Goal: Information Seeking & Learning: Learn about a topic

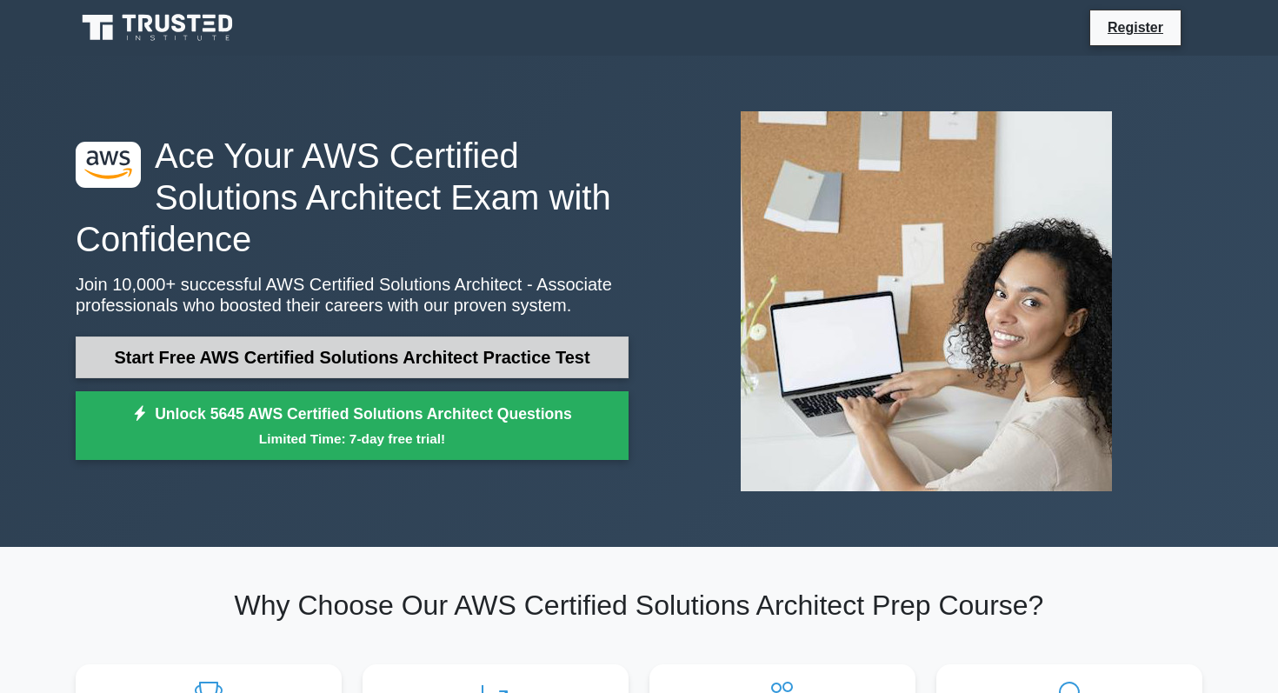
click at [394, 361] on link "Start Free AWS Certified Solutions Architect Practice Test" at bounding box center [352, 357] width 553 height 42
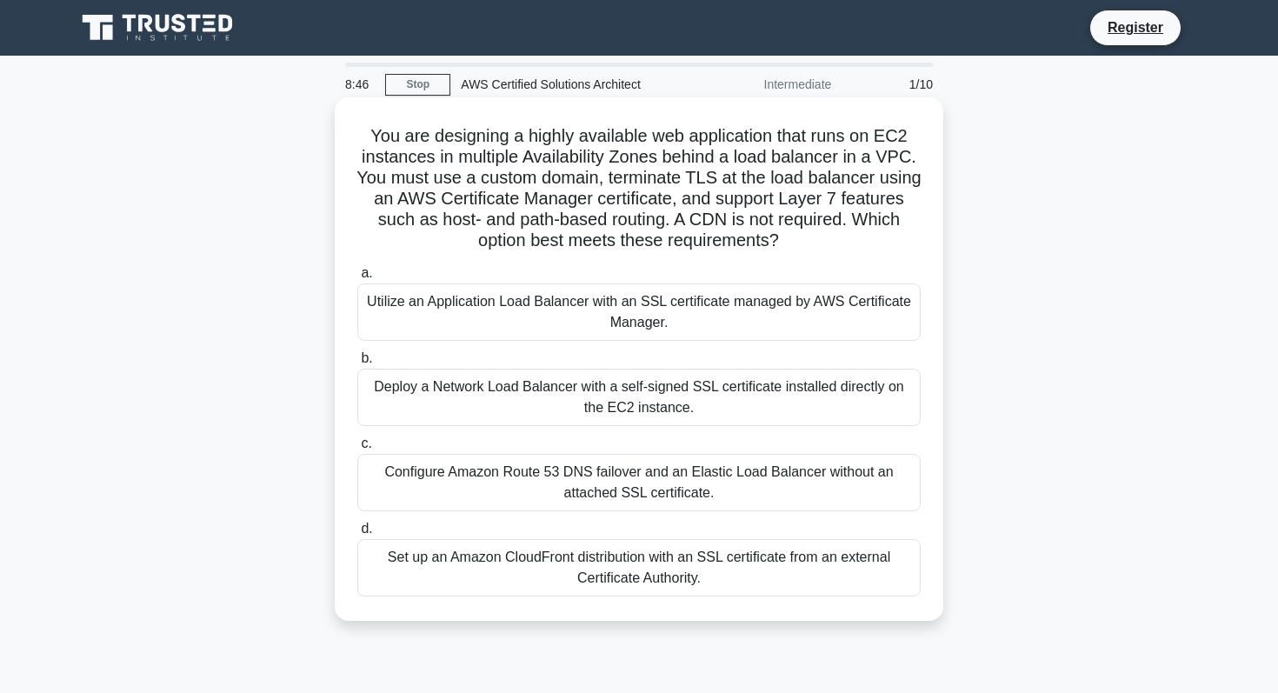
click at [552, 327] on div "Utilize an Application Load Balancer with an SSL certificate managed by AWS Cer…" at bounding box center [638, 311] width 563 height 57
click at [357, 279] on input "a. Utilize an Application Load Balancer with an SSL certificate managed by AWS …" at bounding box center [357, 273] width 0 height 11
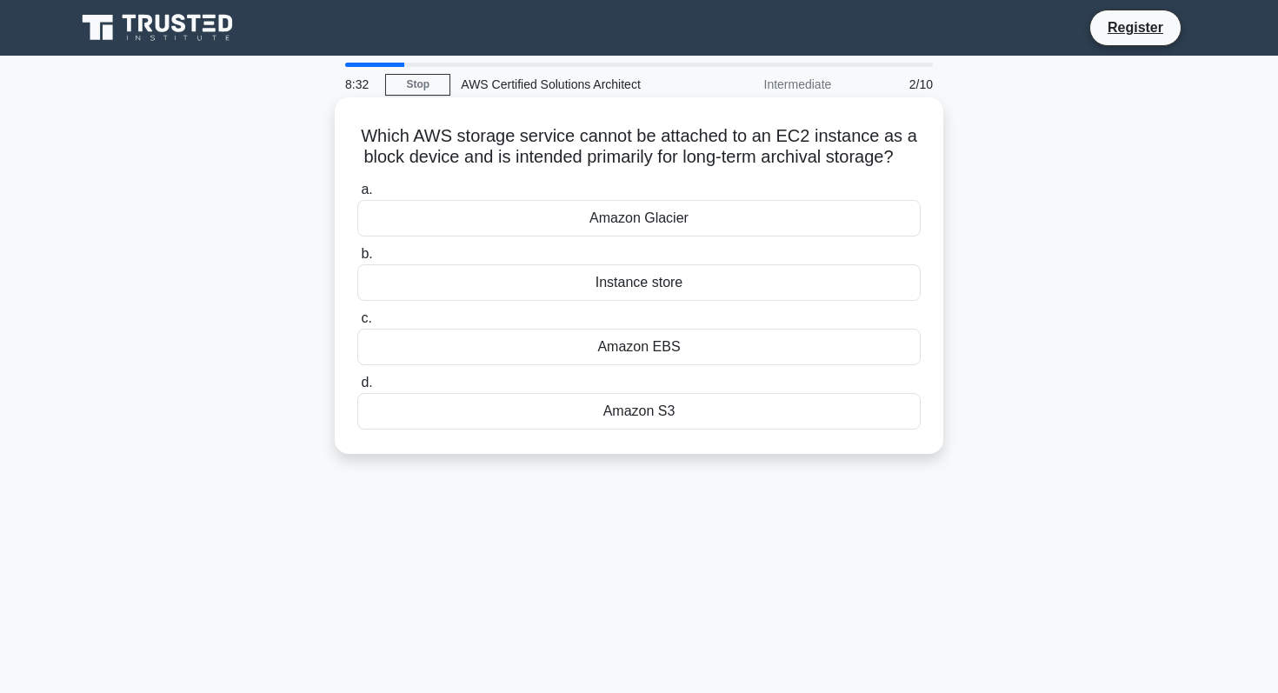
click at [710, 223] on div "Amazon Glacier" at bounding box center [638, 218] width 563 height 37
click at [357, 196] on input "a. Amazon Glacier" at bounding box center [357, 189] width 0 height 11
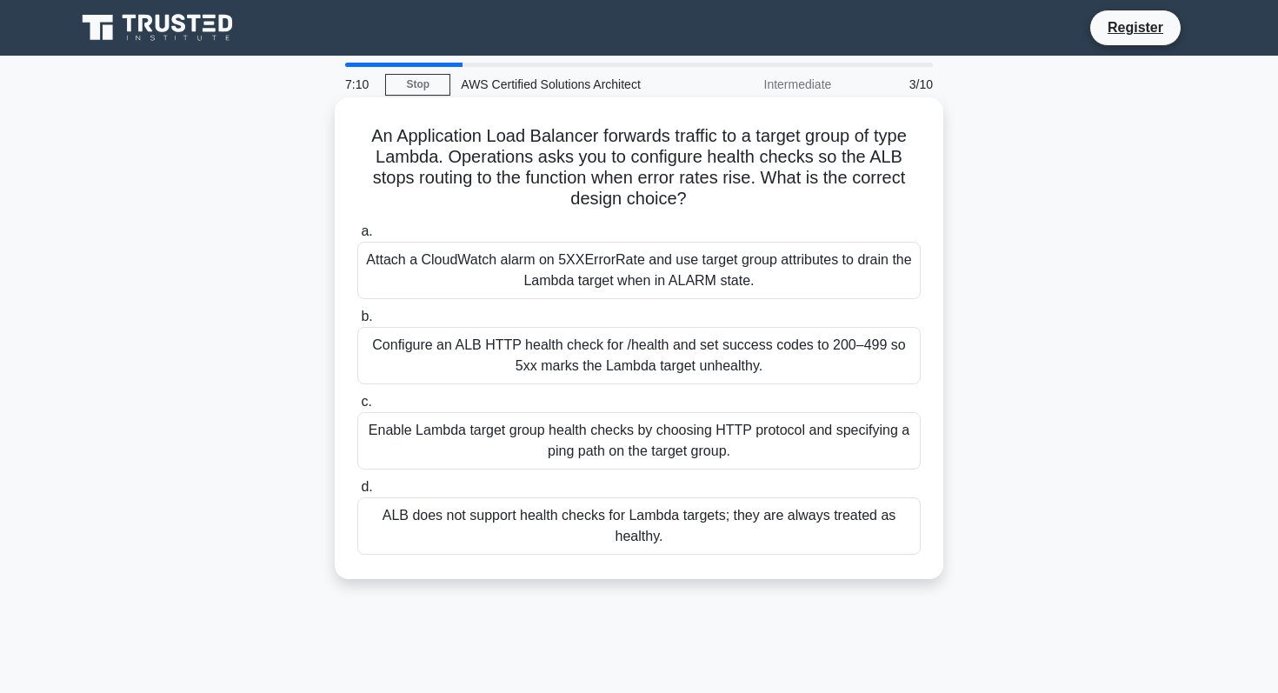
click at [601, 374] on div "Configure an ALB HTTP health check for /health and set success codes to 200–499…" at bounding box center [638, 355] width 563 height 57
click at [357, 322] on input "b. Configure an ALB HTTP health check for /health and set success codes to 200–…" at bounding box center [357, 316] width 0 height 11
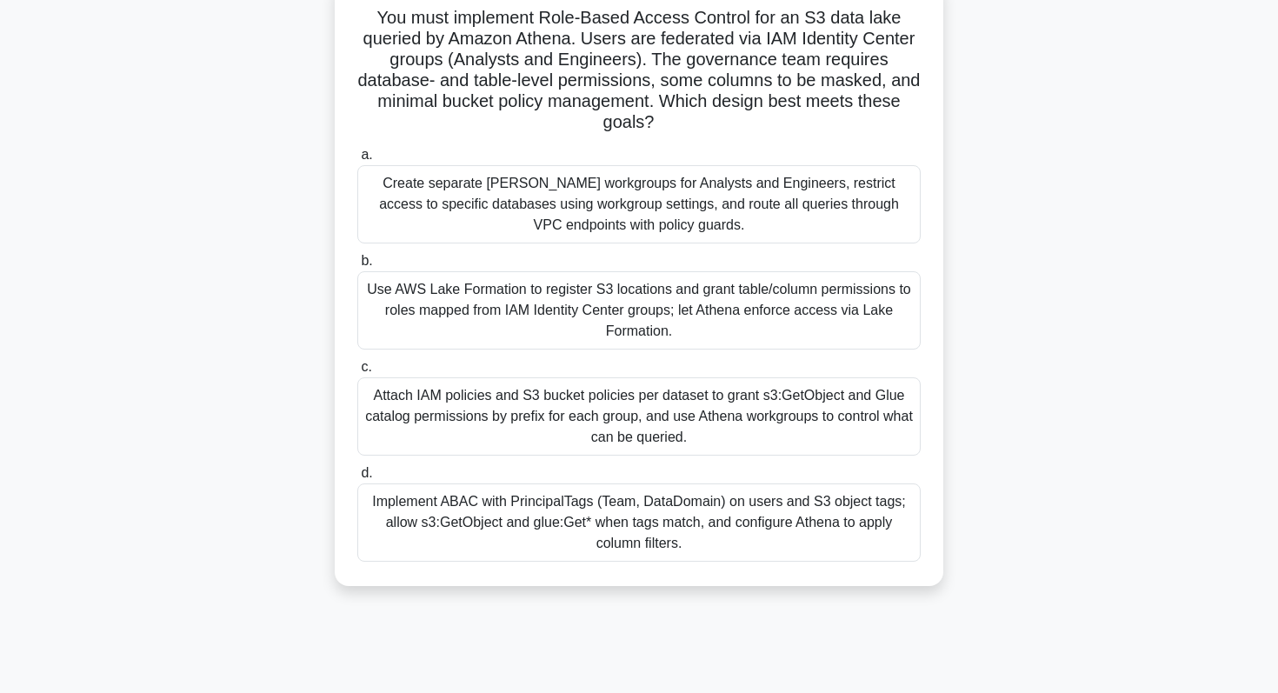
scroll to position [116, 0]
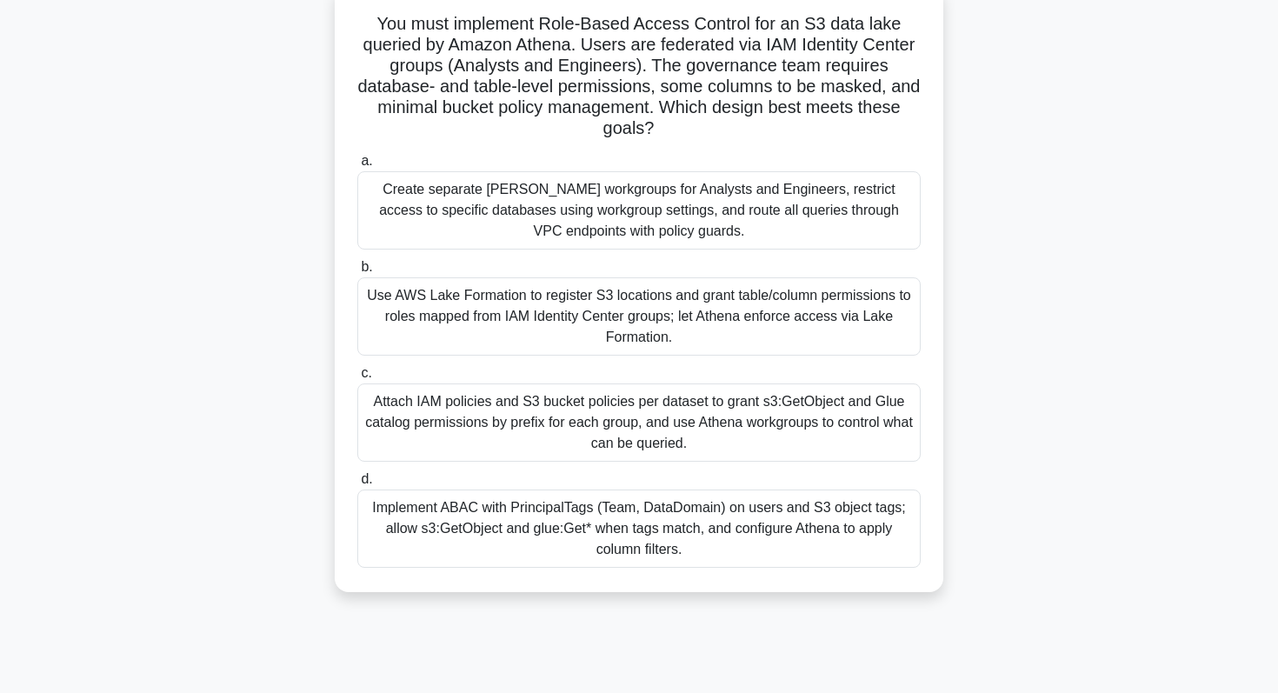
click at [825, 427] on div "Attach IAM policies and S3 bucket policies per dataset to grant s3:GetObject an…" at bounding box center [638, 422] width 563 height 78
click at [357, 379] on input "c. Attach IAM policies and S3 bucket policies per dataset to grant s3:GetObject…" at bounding box center [357, 373] width 0 height 11
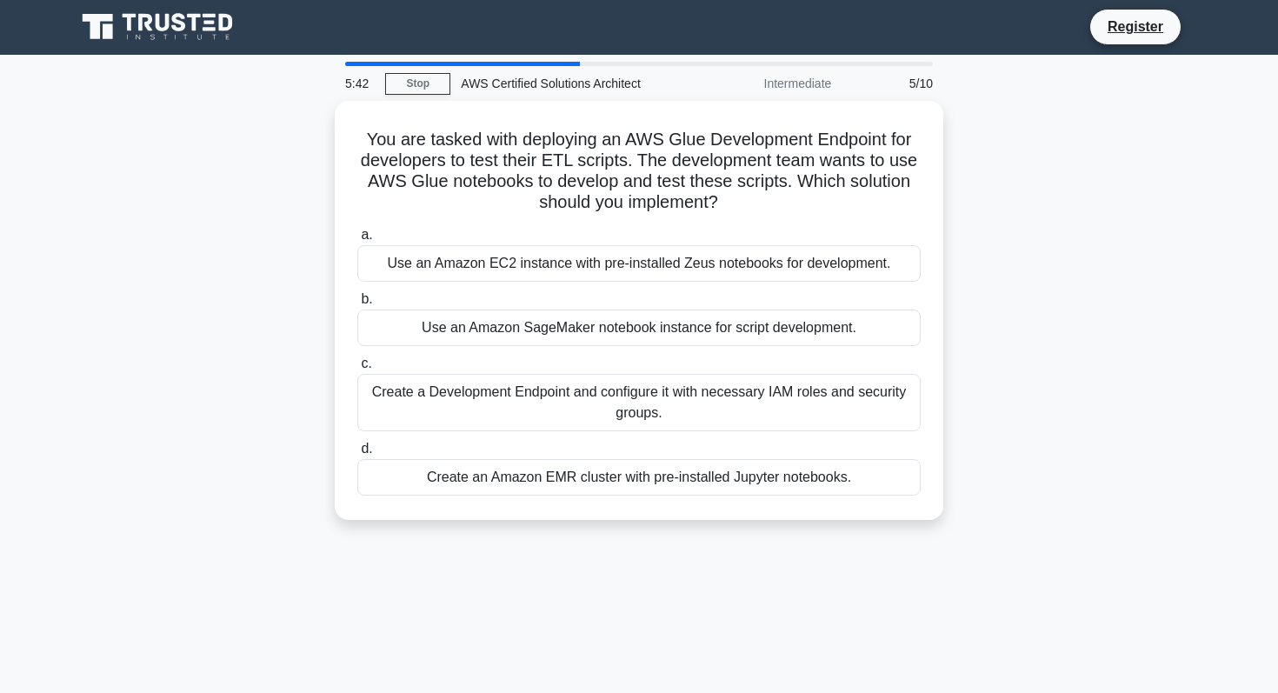
scroll to position [0, 0]
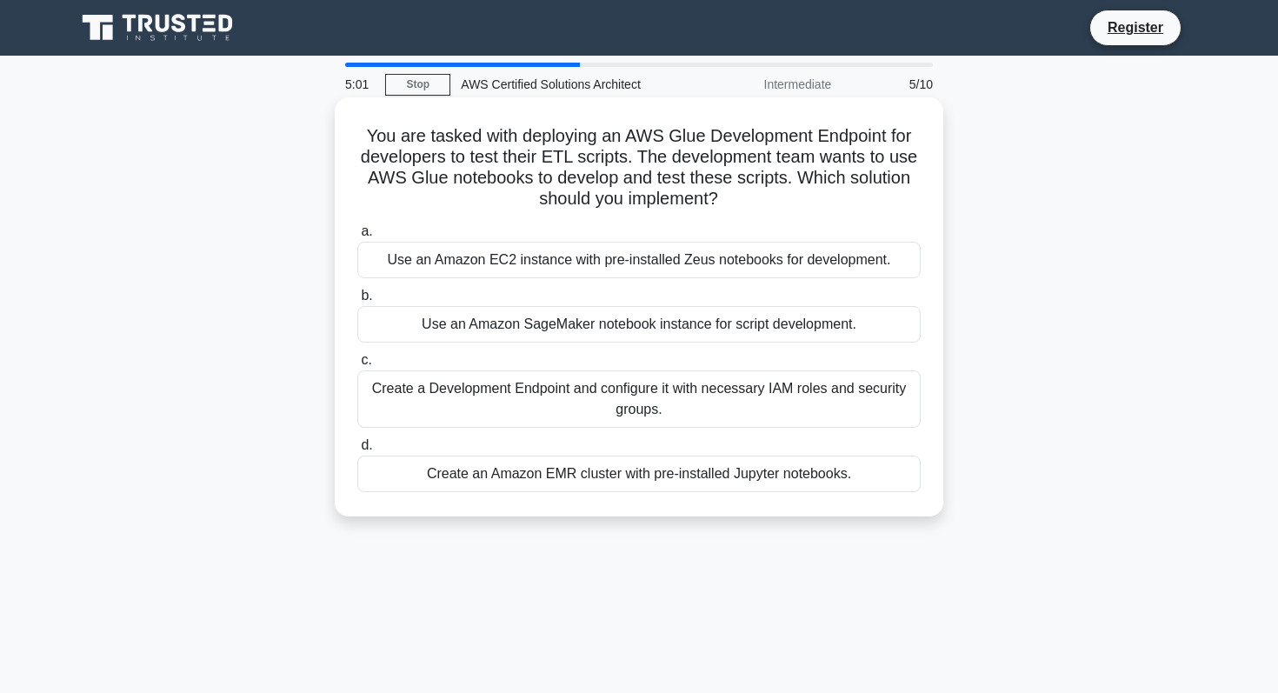
drag, startPoint x: 368, startPoint y: 131, endPoint x: 729, endPoint y: 199, distance: 367.9
click at [729, 199] on h5 "You are tasked with deploying an AWS Glue Development Endpoint for developers t…" at bounding box center [638, 167] width 567 height 85
copy h5 "You are tasked with deploying an AWS Glue Development Endpoint for developers t…"
click at [593, 406] on div "Create a Development Endpoint and configure it with necessary IAM roles and sec…" at bounding box center [638, 398] width 563 height 57
click at [357, 366] on input "c. Create a Development Endpoint and configure it with necessary IAM roles and …" at bounding box center [357, 360] width 0 height 11
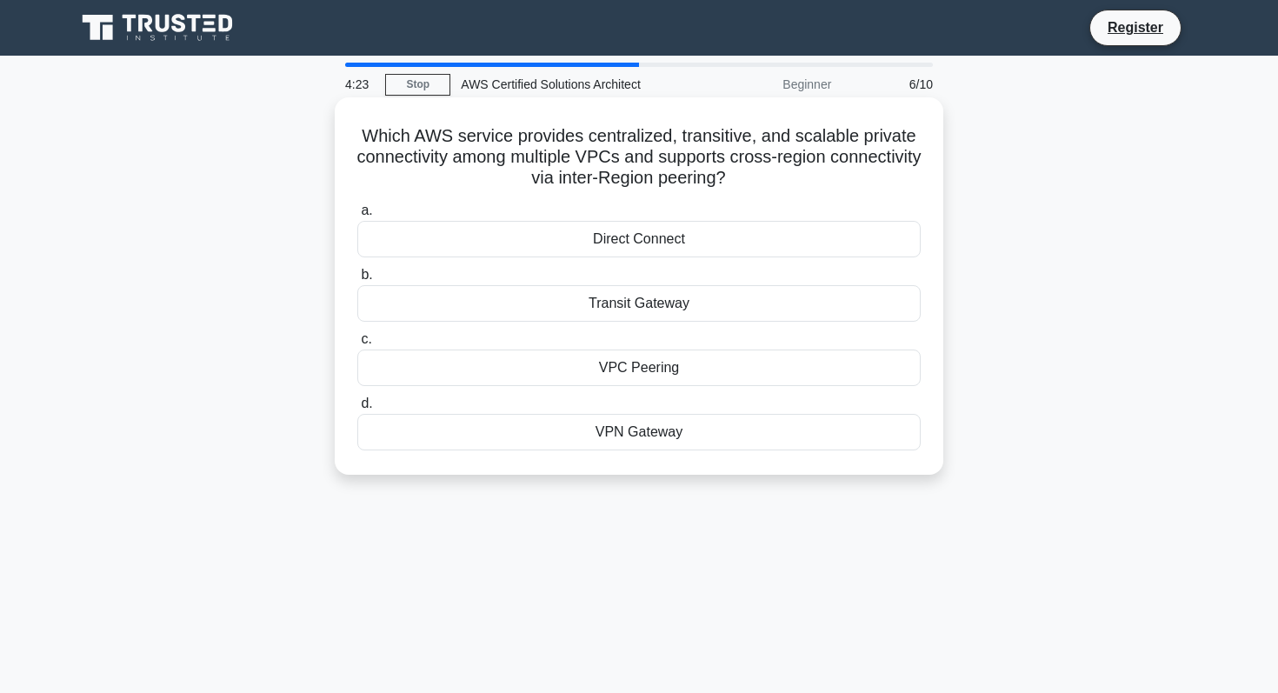
click at [713, 237] on div "Direct Connect" at bounding box center [638, 239] width 563 height 37
click at [357, 216] on input "a. Direct Connect" at bounding box center [357, 210] width 0 height 11
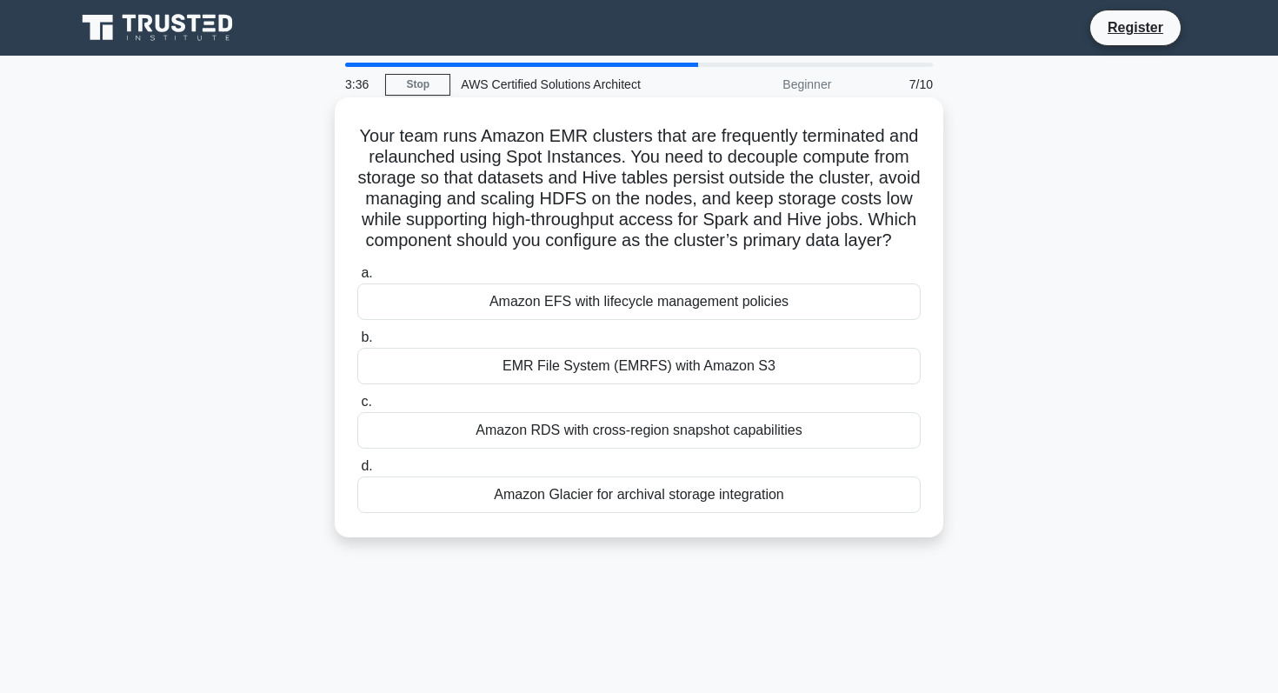
click at [811, 304] on div "Amazon EFS with lifecycle management policies" at bounding box center [638, 301] width 563 height 37
click at [357, 279] on input "a. Amazon EFS with lifecycle management policies" at bounding box center [357, 273] width 0 height 11
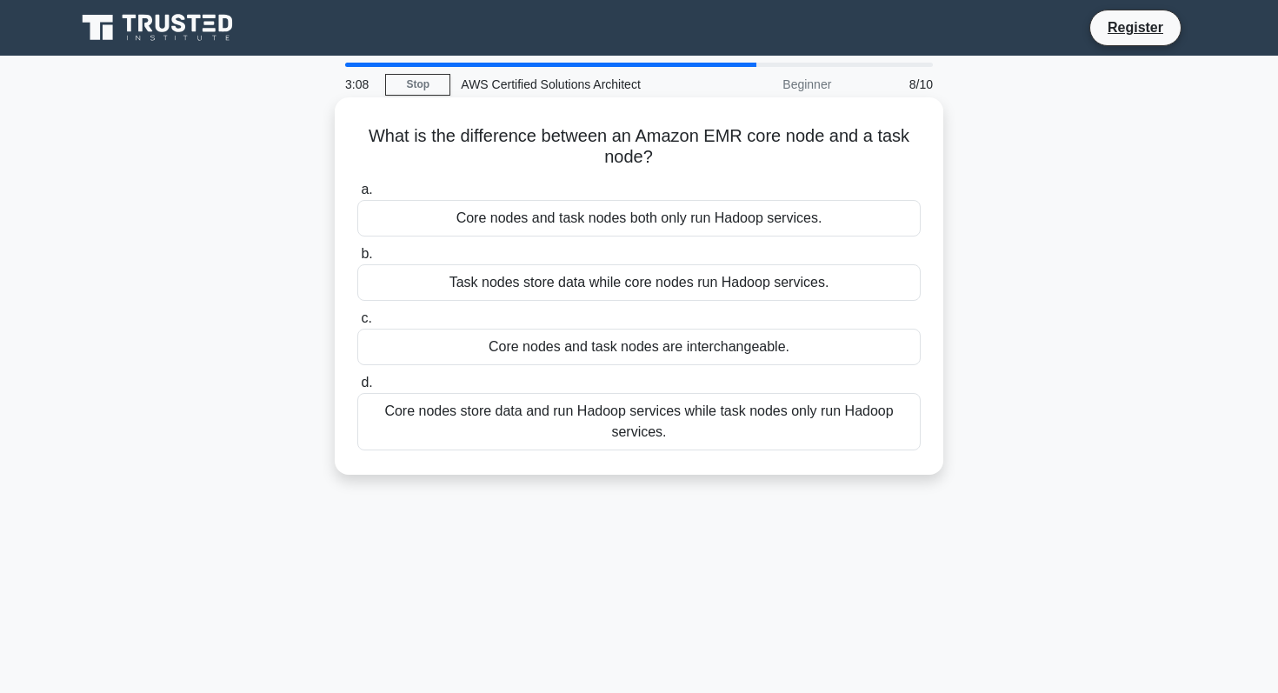
drag, startPoint x: 373, startPoint y: 136, endPoint x: 667, endPoint y: 159, distance: 295.6
click at [419, 159] on h5 "What is the difference between an Amazon EMR core node and a task node? .spinne…" at bounding box center [638, 146] width 567 height 43
copy h5 "What is the difference between an Amazon EMR core node and a task node?"
click at [748, 428] on div "Core nodes store data and run Hadoop services while task nodes only run Hadoop …" at bounding box center [638, 421] width 563 height 57
click at [357, 389] on input "d. Core nodes store data and run Hadoop services while task nodes only run Hado…" at bounding box center [357, 382] width 0 height 11
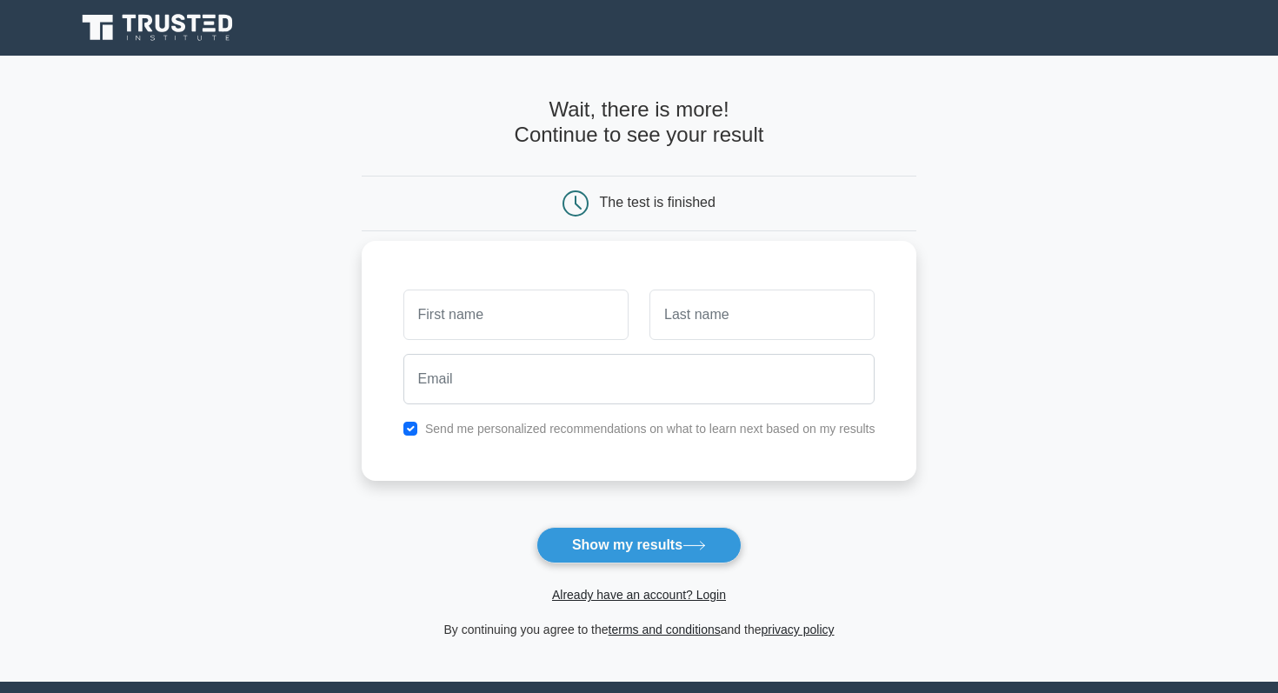
click at [554, 319] on input "text" at bounding box center [515, 314] width 225 height 50
type input "[PERSON_NAME]"
click at [742, 302] on input "text" at bounding box center [761, 314] width 225 height 50
type input "Biscette"
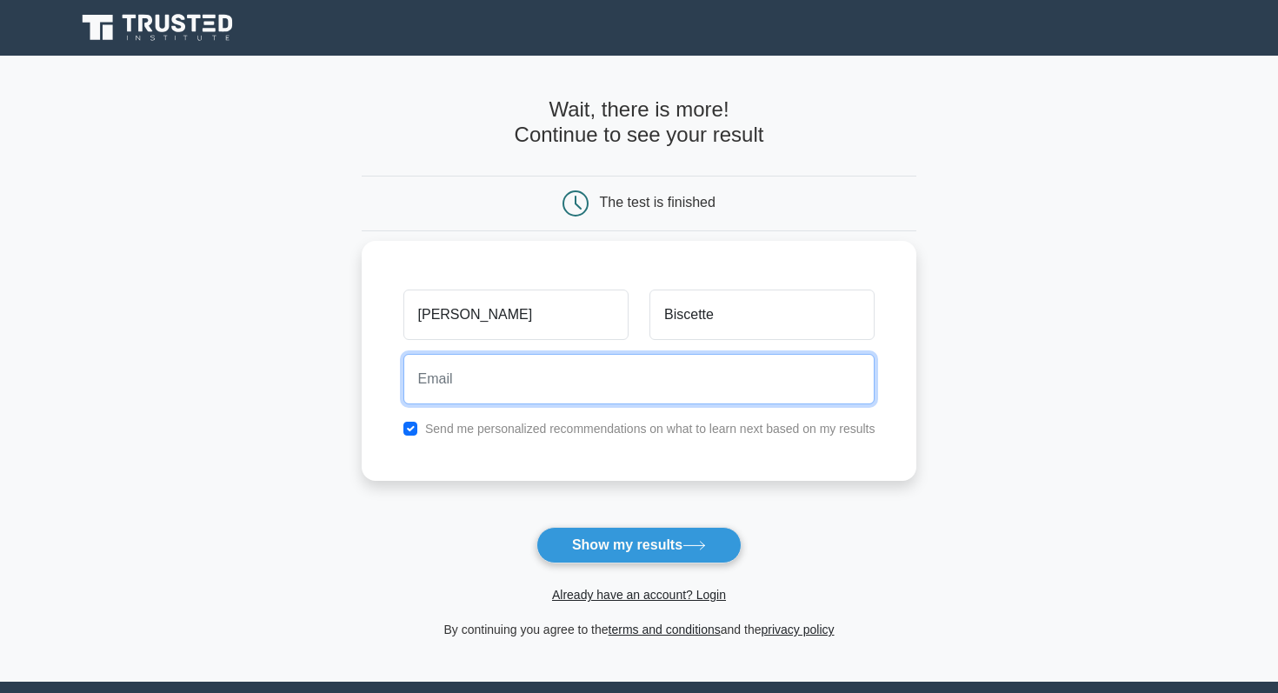
click at [712, 373] on input "email" at bounding box center [639, 379] width 472 height 50
type input "[EMAIL_ADDRESS][DOMAIN_NAME]"
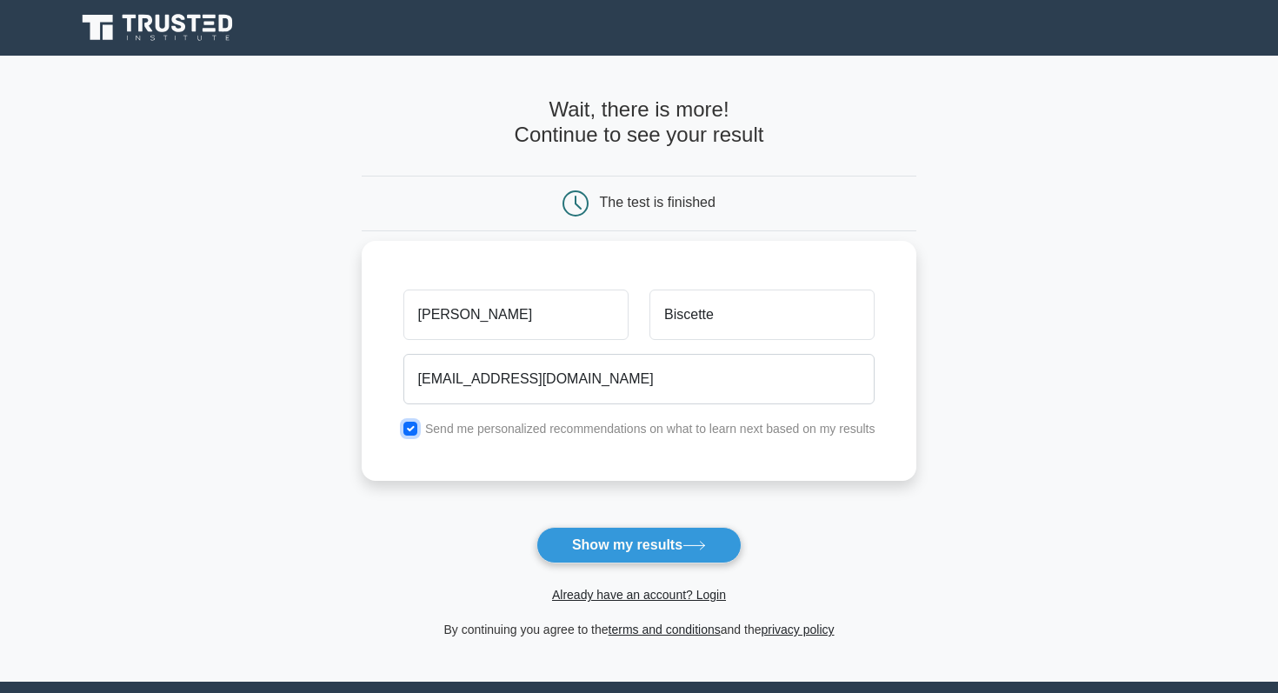
click at [411, 432] on input "checkbox" at bounding box center [410, 429] width 14 height 14
checkbox input "false"
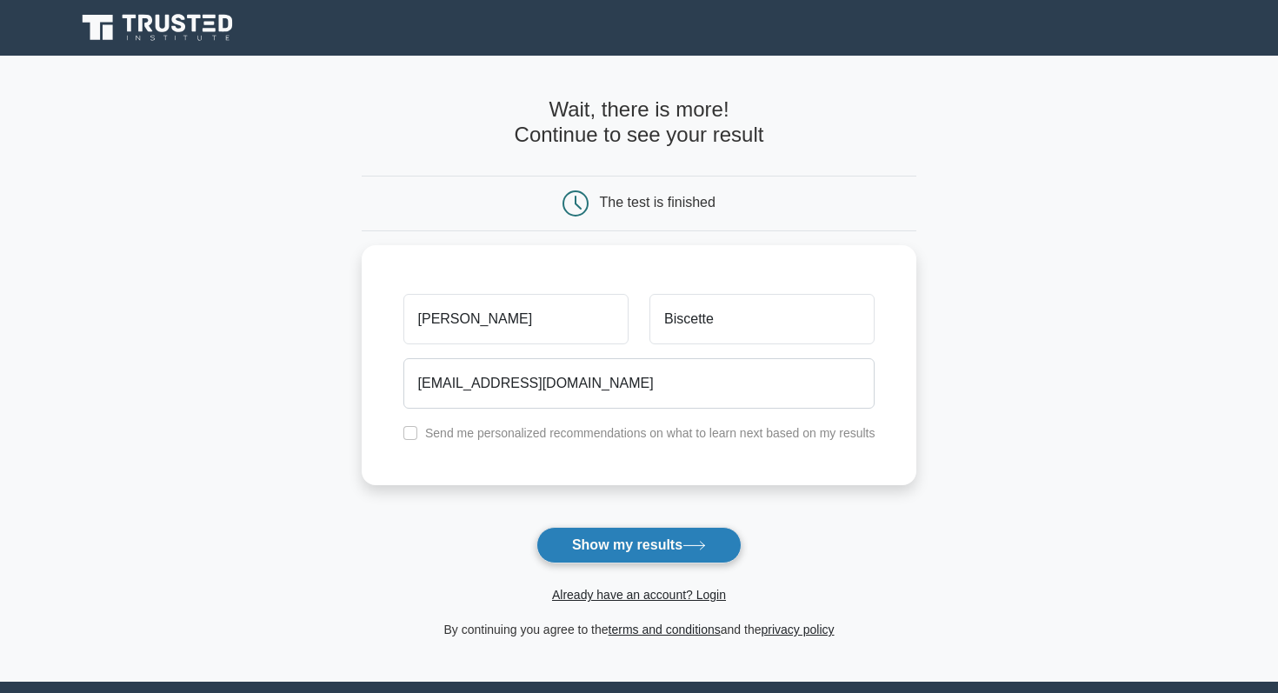
click at [608, 547] on button "Show my results" at bounding box center [638, 545] width 205 height 37
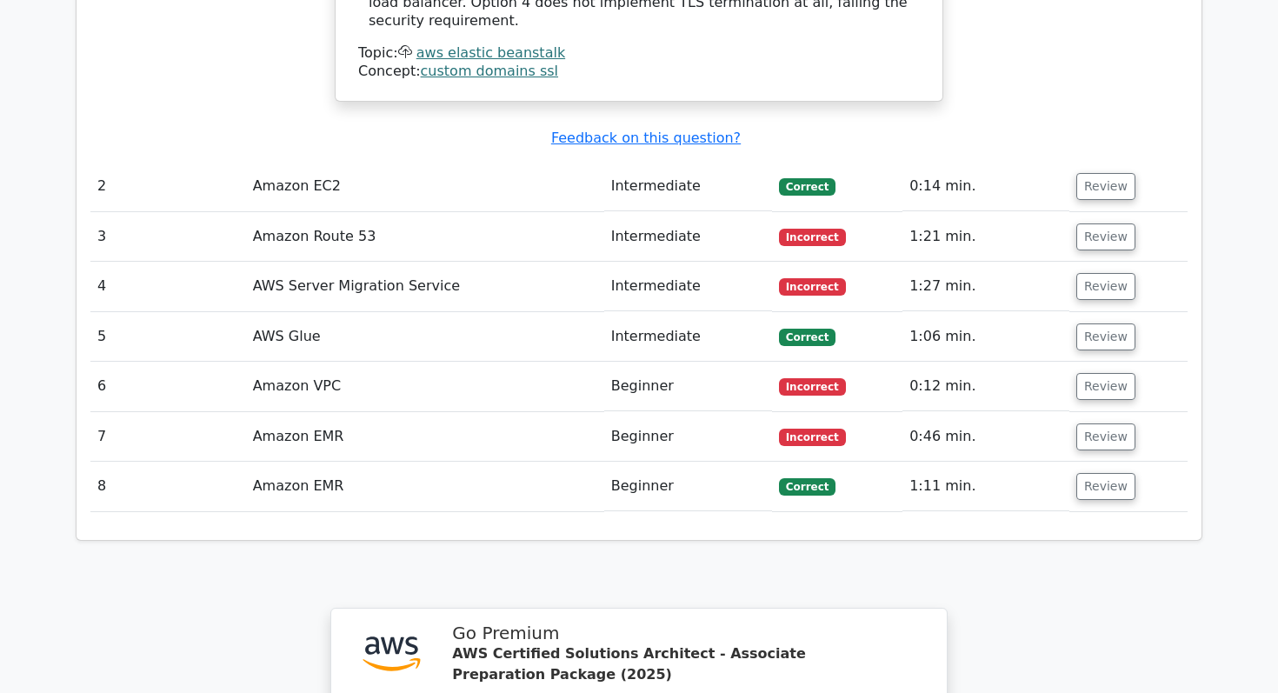
scroll to position [2212, 0]
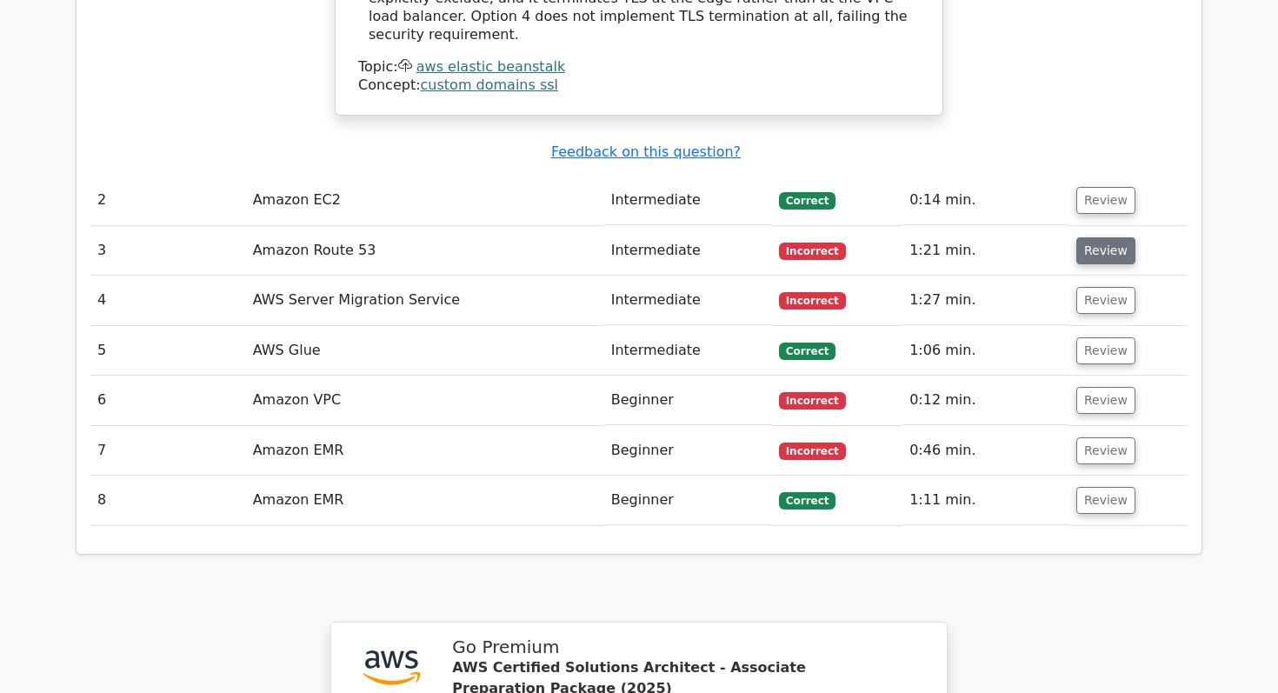
click at [1109, 237] on button "Review" at bounding box center [1105, 250] width 59 height 27
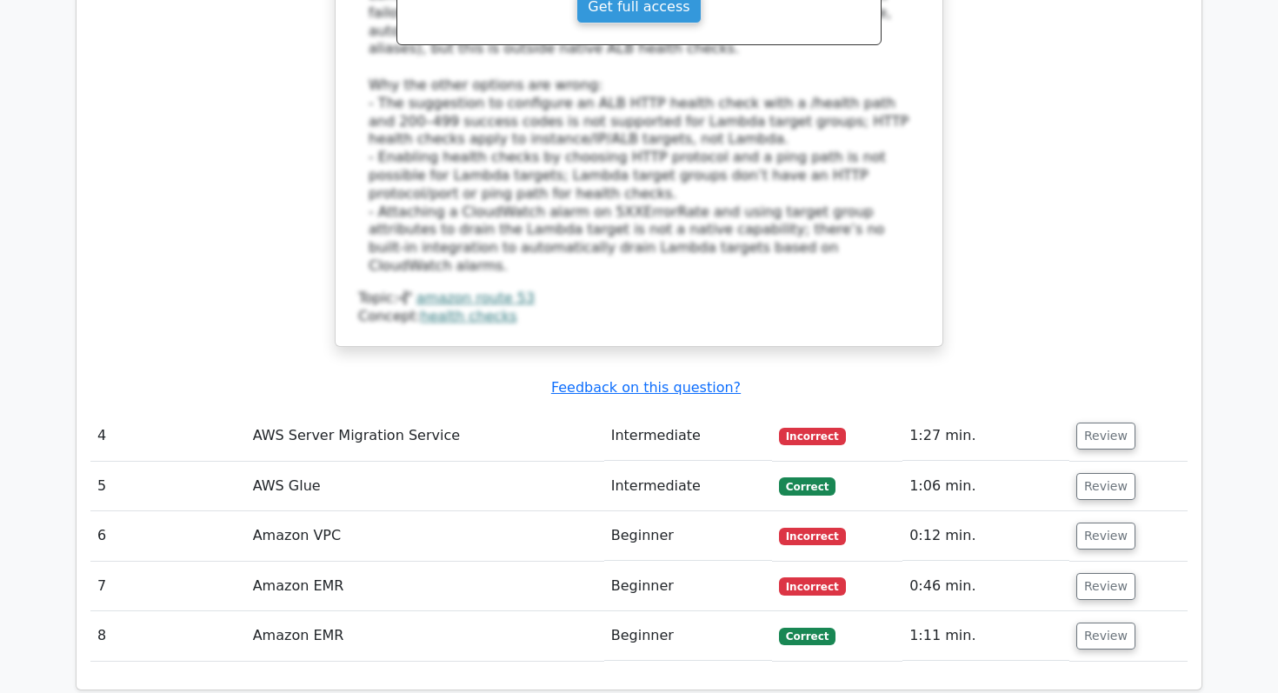
scroll to position [3134, 0]
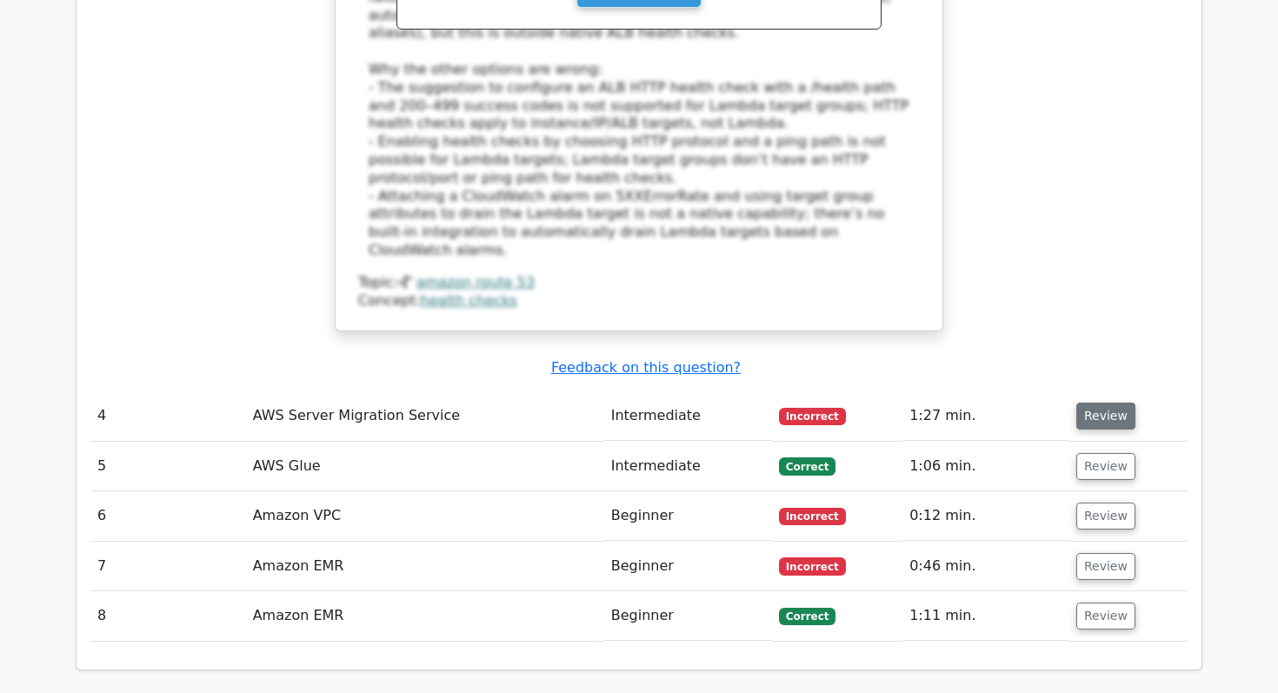
click at [1094, 402] on button "Review" at bounding box center [1105, 415] width 59 height 27
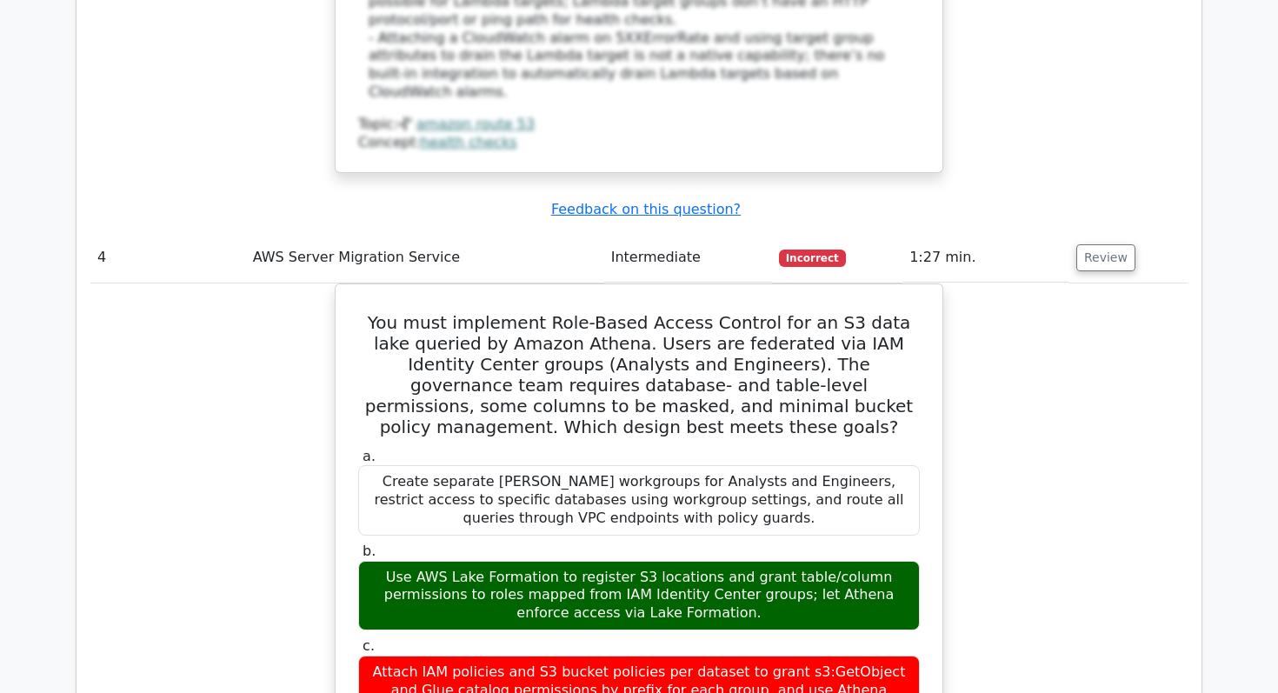
scroll to position [3308, 0]
